Goal: Find specific page/section: Find specific page/section

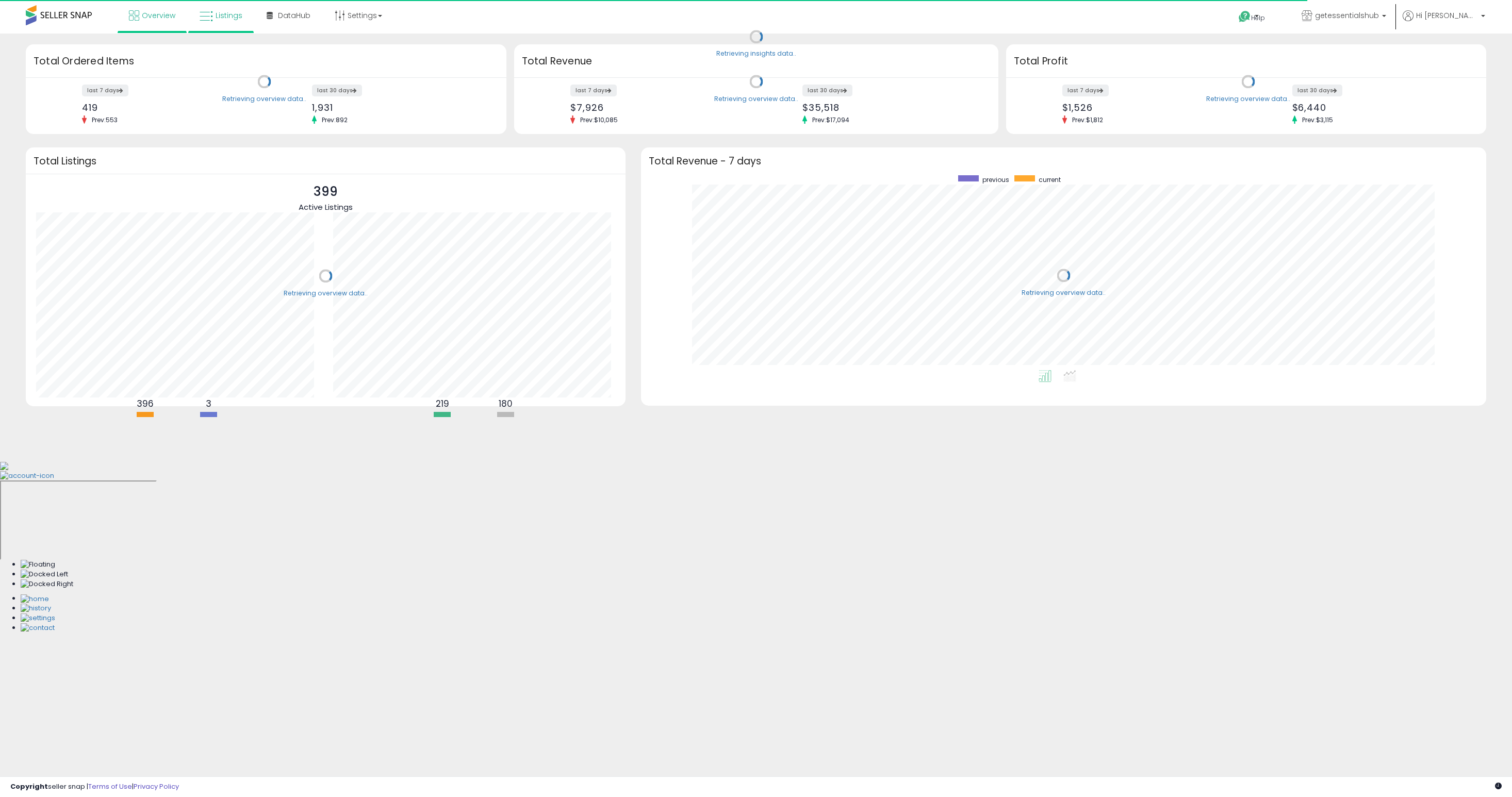
scroll to position [195, 825]
click at [221, 22] on link "Listings" at bounding box center [221, 15] width 58 height 31
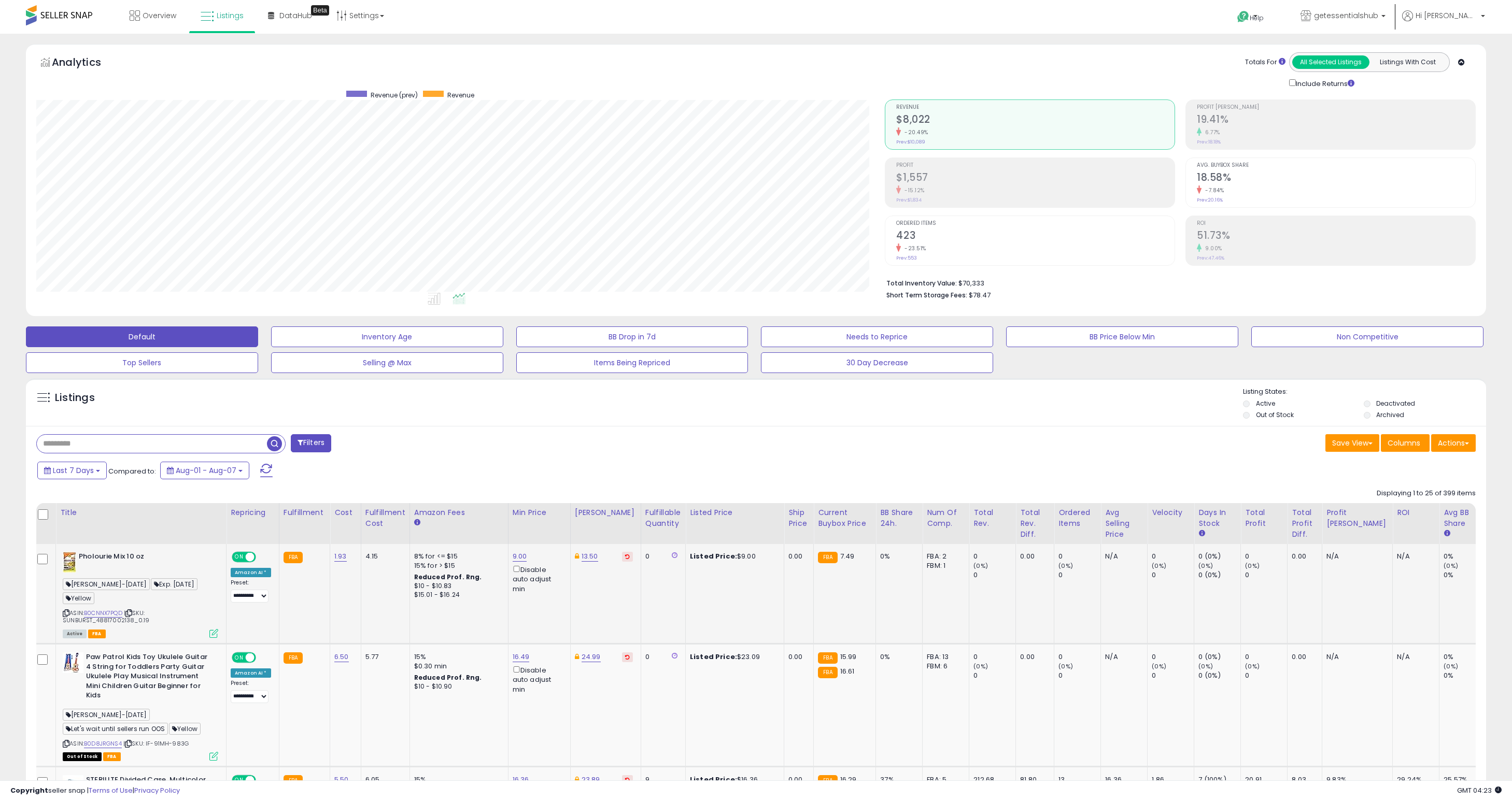
click at [215, 629] on icon at bounding box center [214, 633] width 9 height 9
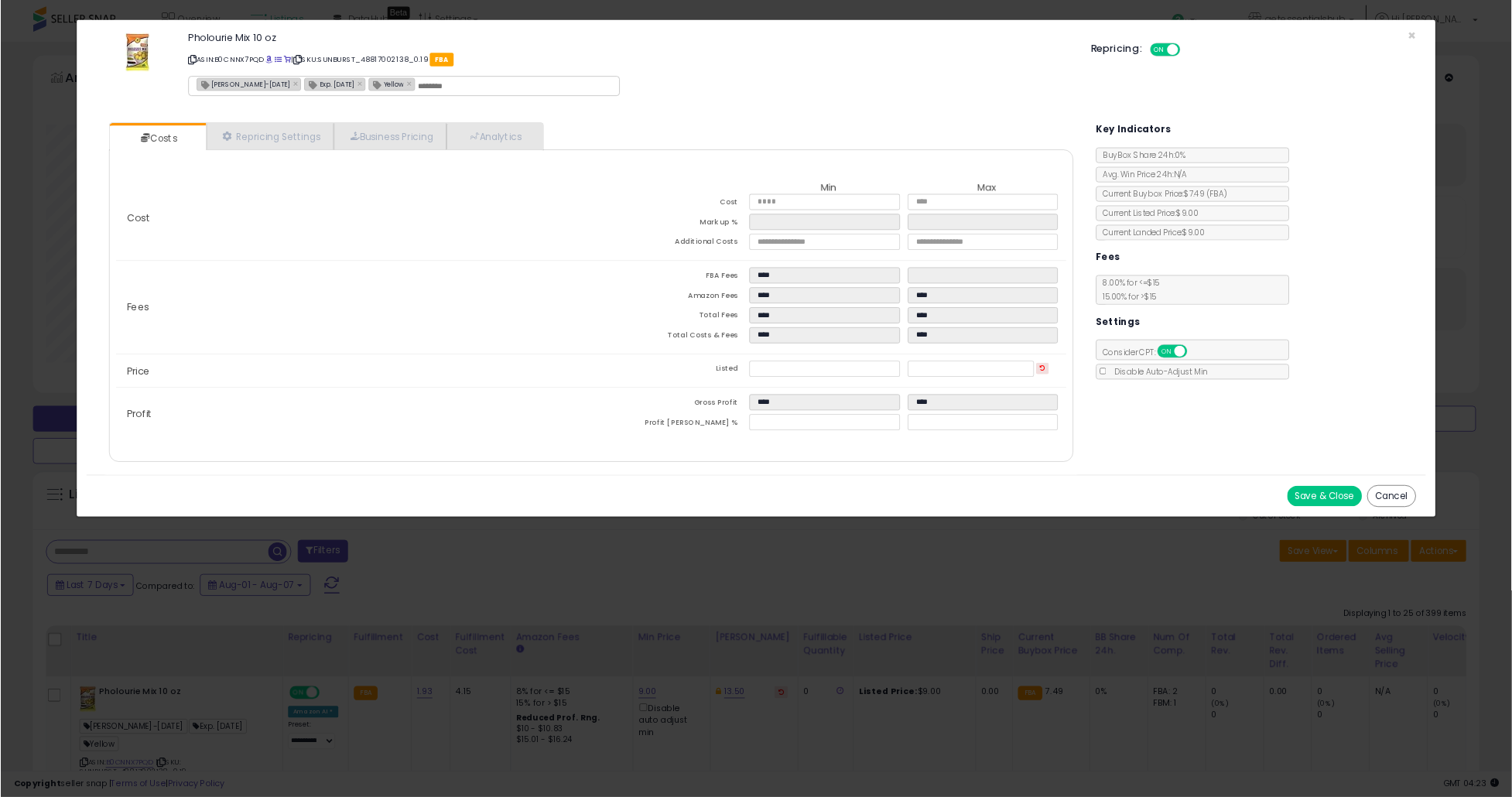
scroll to position [0, 4]
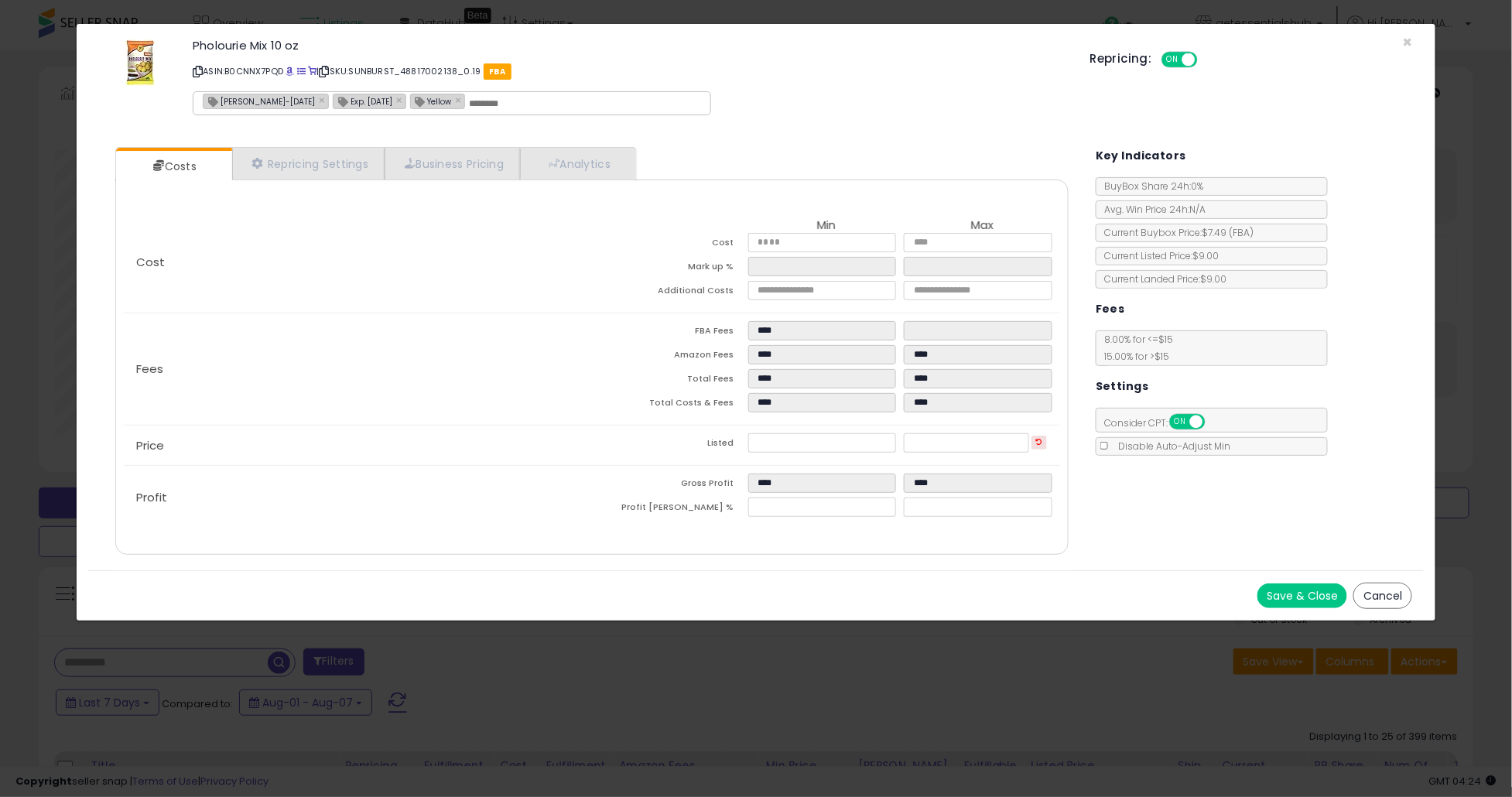
click at [1365, 589] on button "Cancel" at bounding box center [1383, 596] width 59 height 26
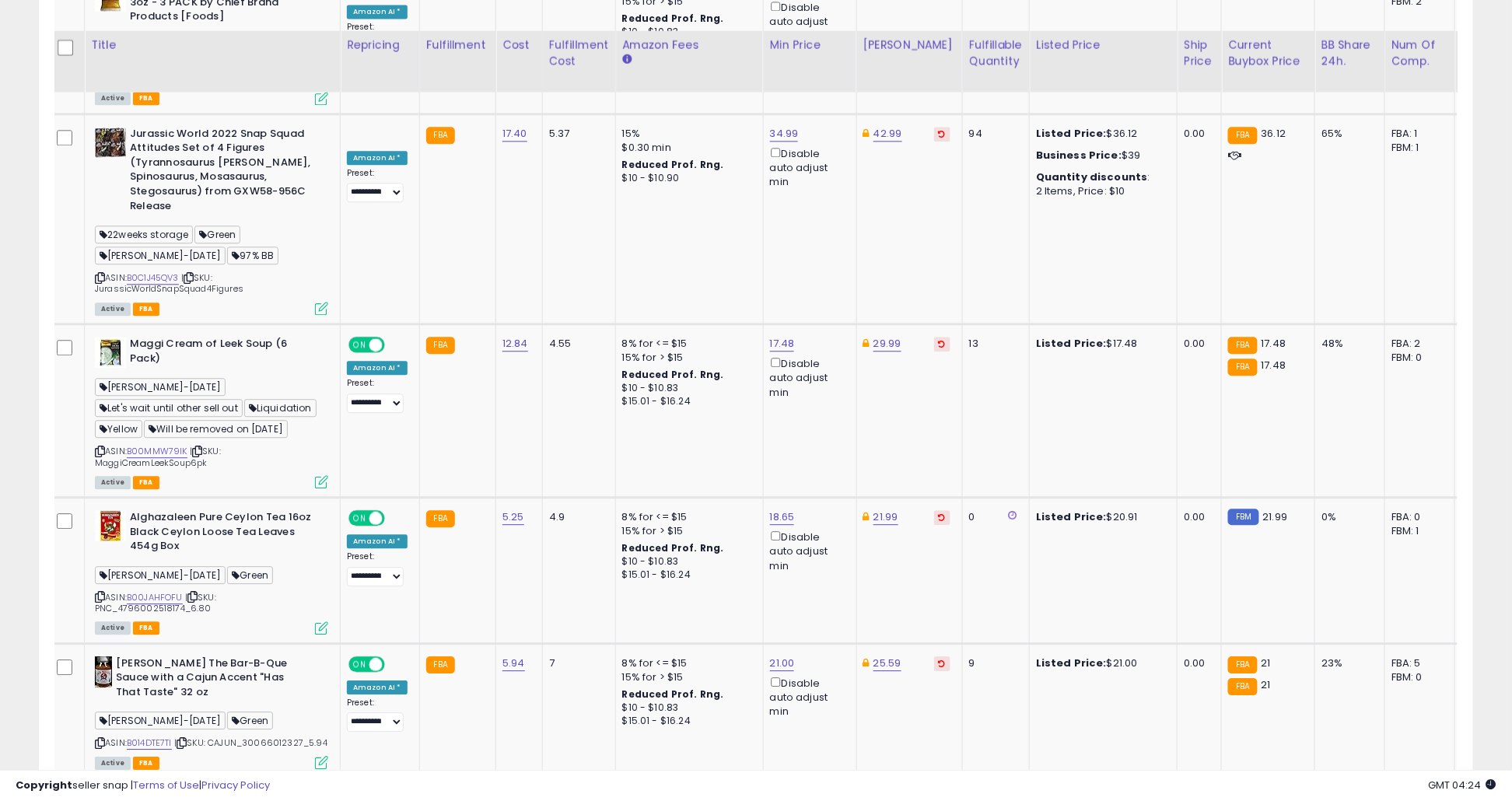
scroll to position [1289, 0]
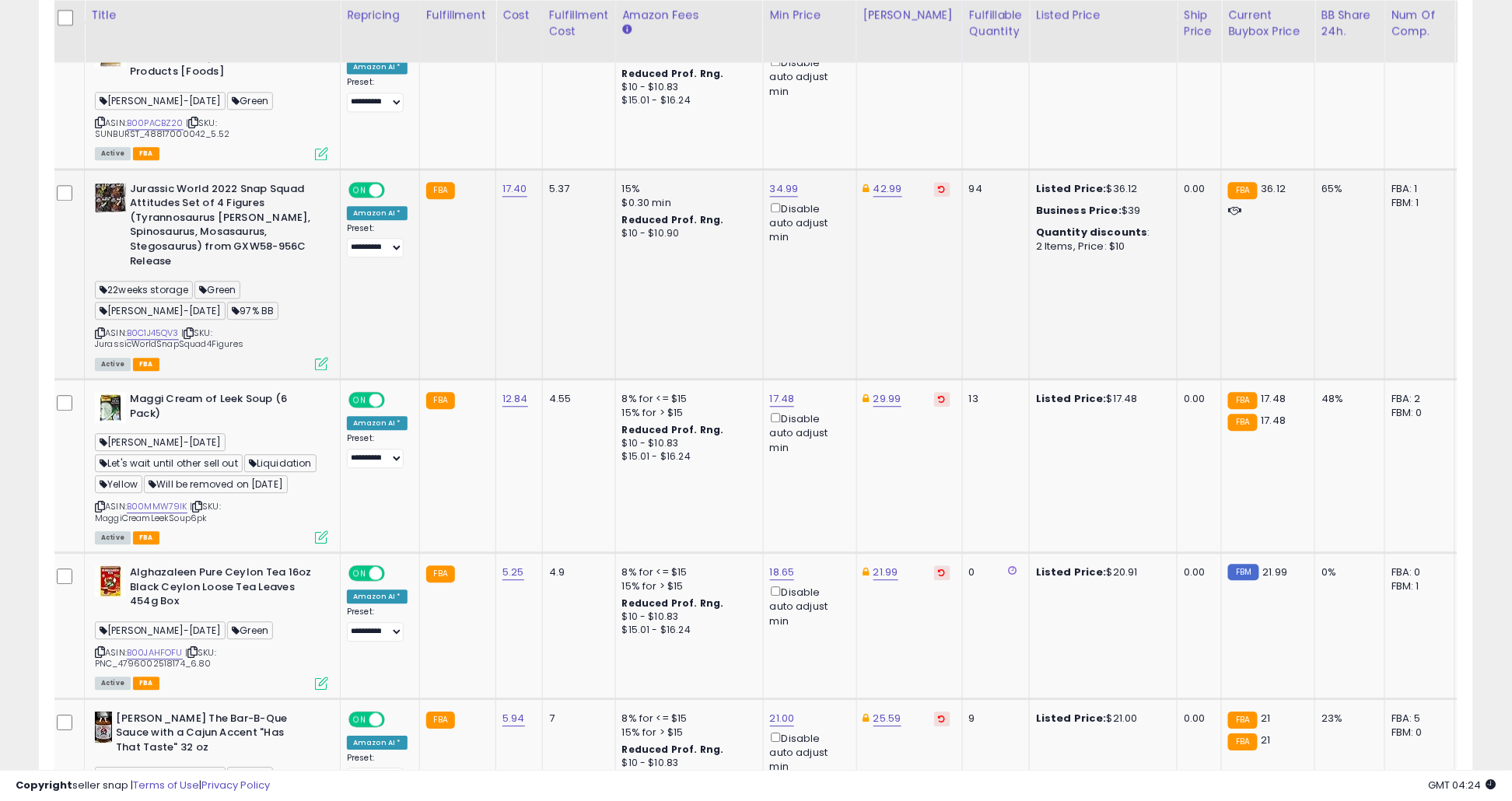
click at [149, 327] on span "| SKU: JurassicWorldSnapSquad4Figures" at bounding box center [169, 338] width 149 height 23
click at [160, 327] on link "B0C1J45QV3" at bounding box center [152, 333] width 52 height 13
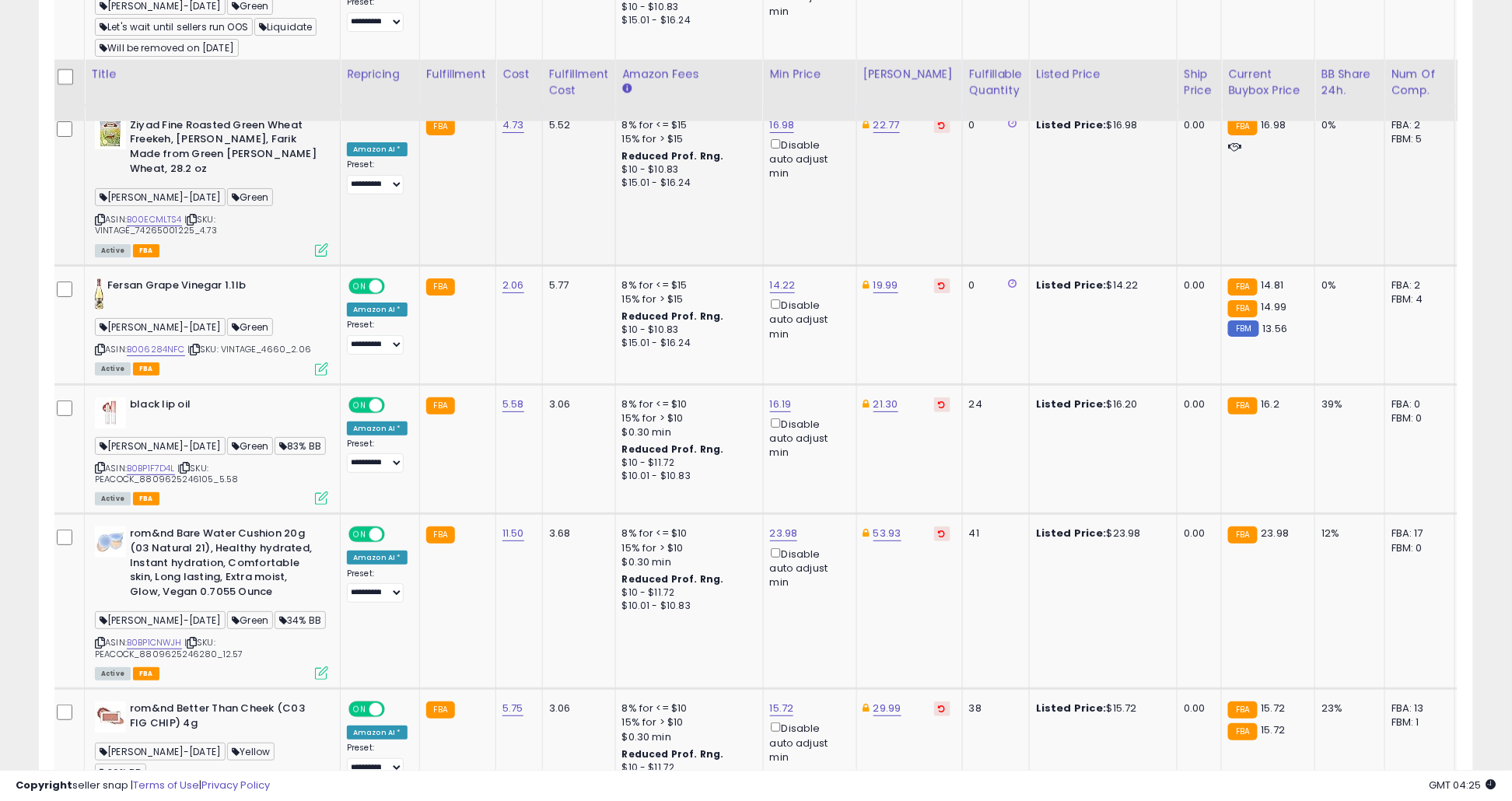
scroll to position [2238, 0]
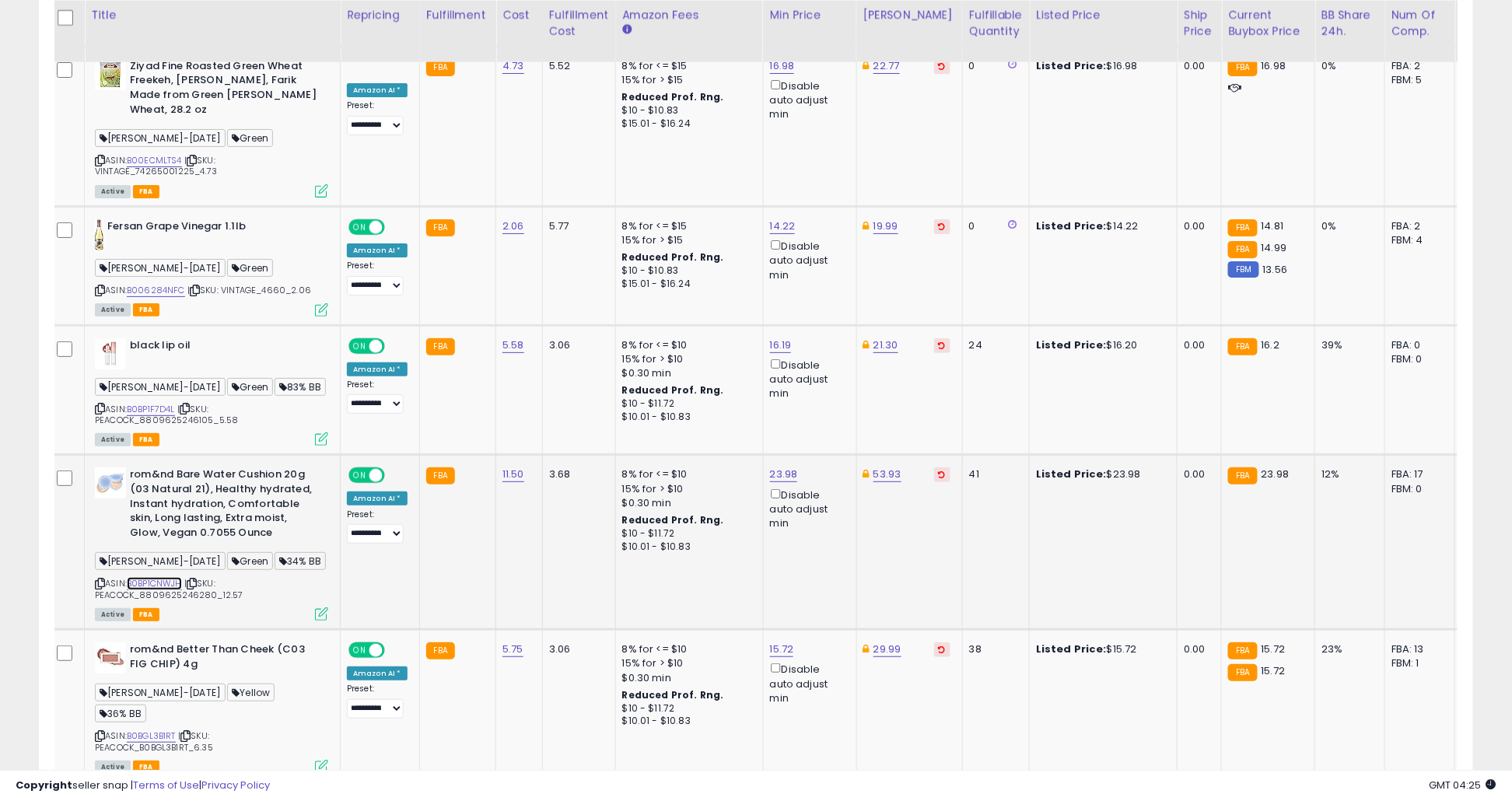
click at [180, 577] on link "B0BP1CNWJH" at bounding box center [154, 583] width 55 height 13
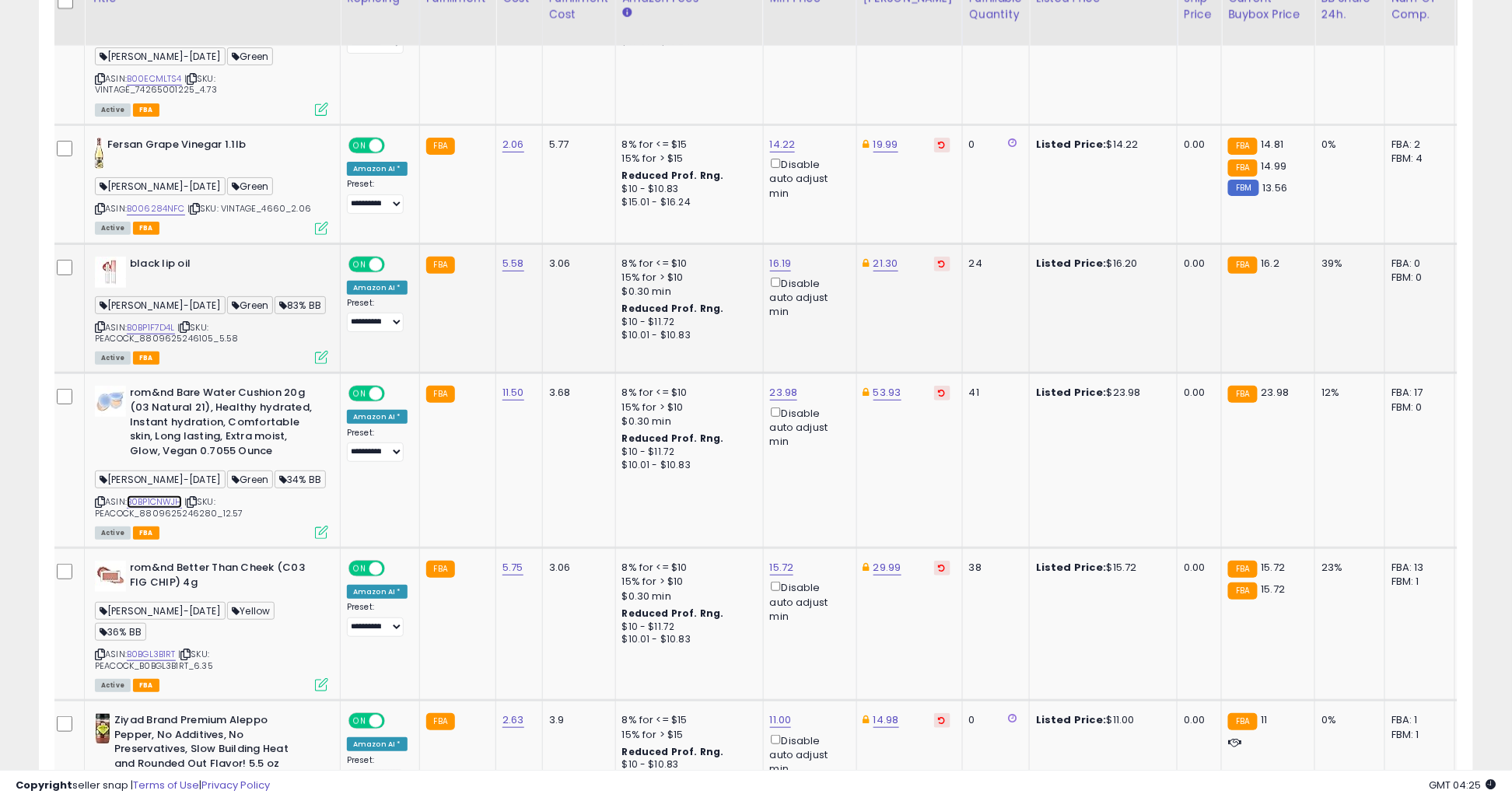
scroll to position [2465, 0]
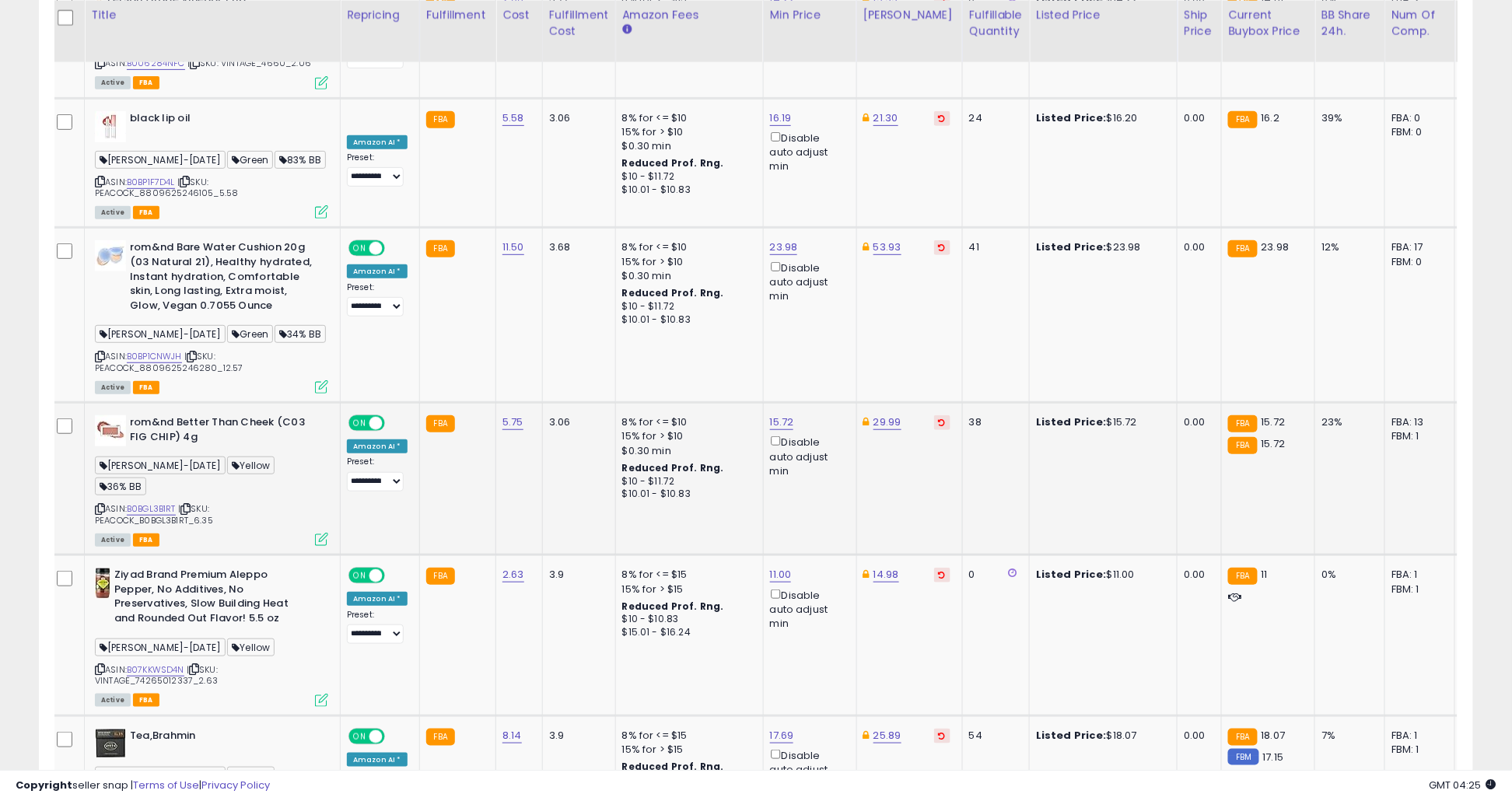
click at [174, 503] on span "| SKU: PEACOCK_B0BGL3B1RT_6.35" at bounding box center [154, 514] width 119 height 23
click at [170, 503] on link "B0BGL3B1RT" at bounding box center [150, 509] width 49 height 13
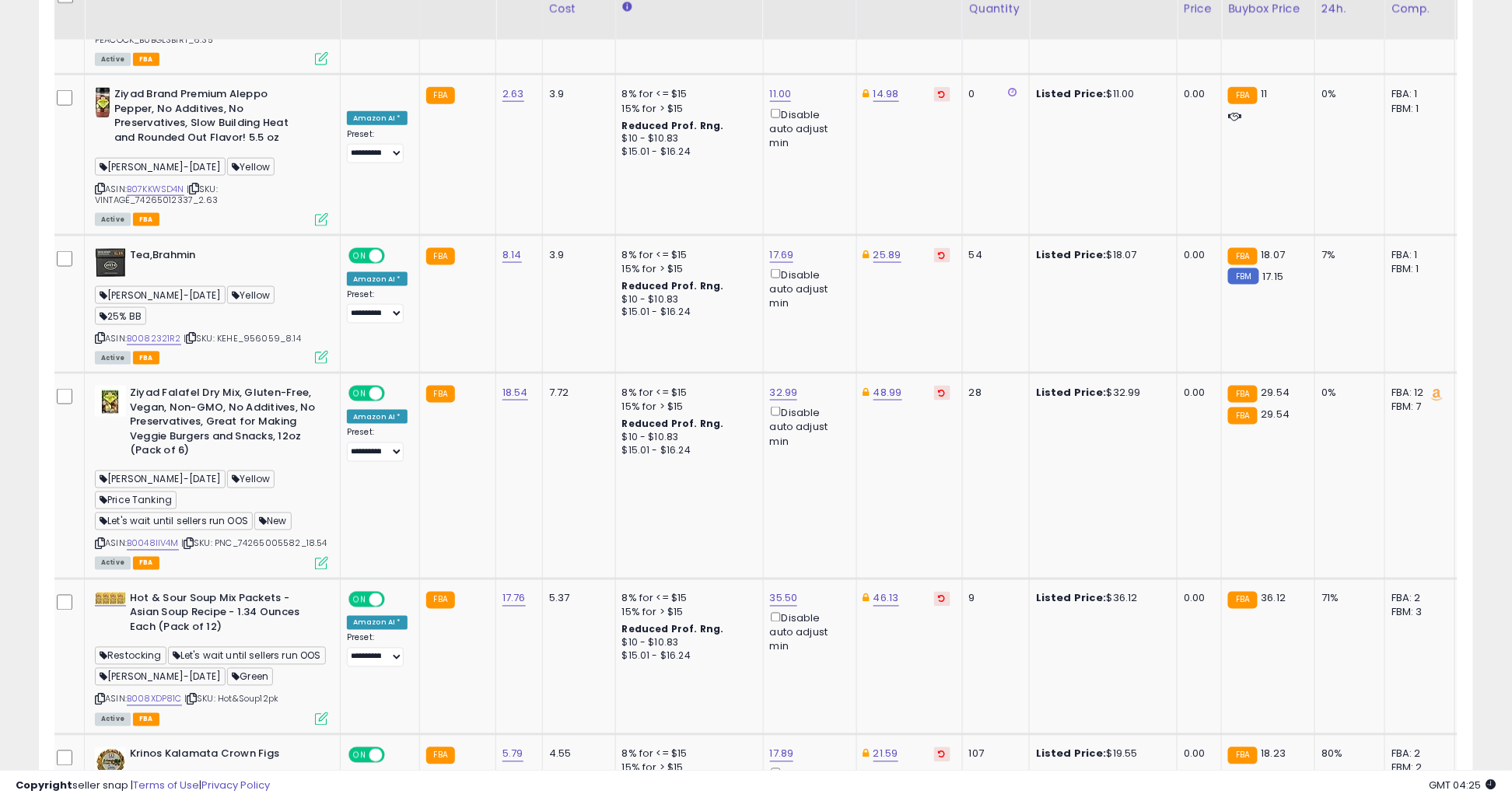
scroll to position [2956, 0]
